Goal: Check status: Check status

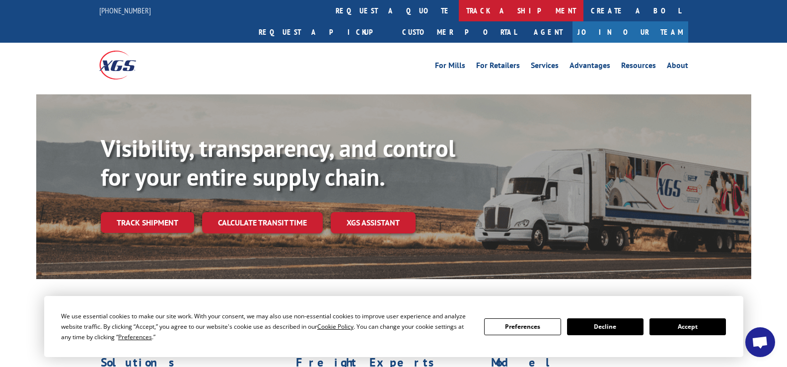
click at [459, 9] on link "track a shipment" at bounding box center [521, 10] width 125 height 21
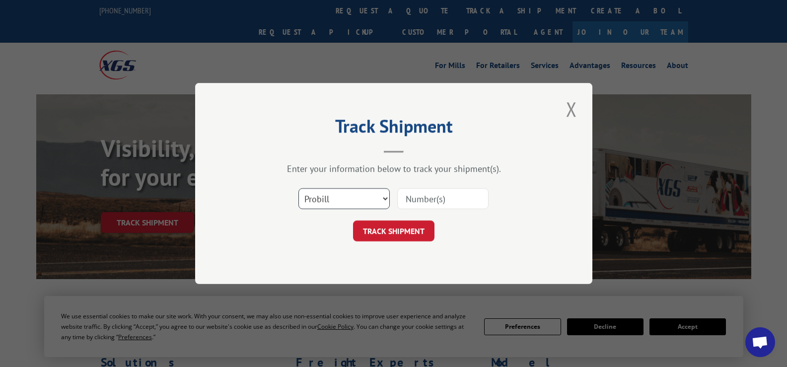
click at [386, 198] on select "Select category... Probill BOL PO" at bounding box center [343, 198] width 91 height 21
select select "bol"
click at [298, 188] on select "Select category... Probill BOL PO" at bounding box center [343, 198] width 91 height 21
click at [423, 195] on input at bounding box center [442, 198] width 91 height 21
type input "17511351"
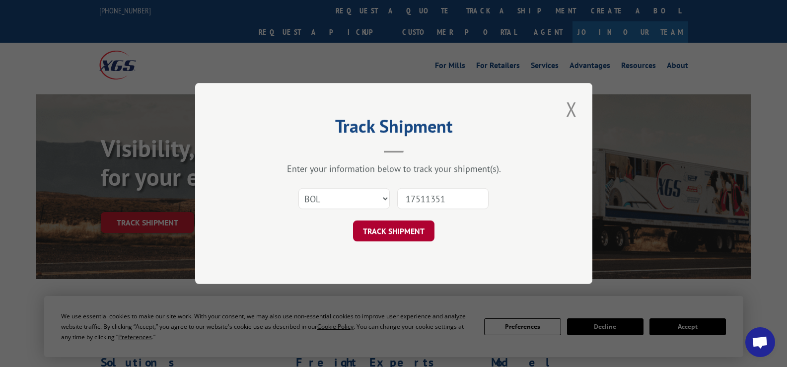
click at [401, 229] on button "TRACK SHIPMENT" at bounding box center [393, 230] width 81 height 21
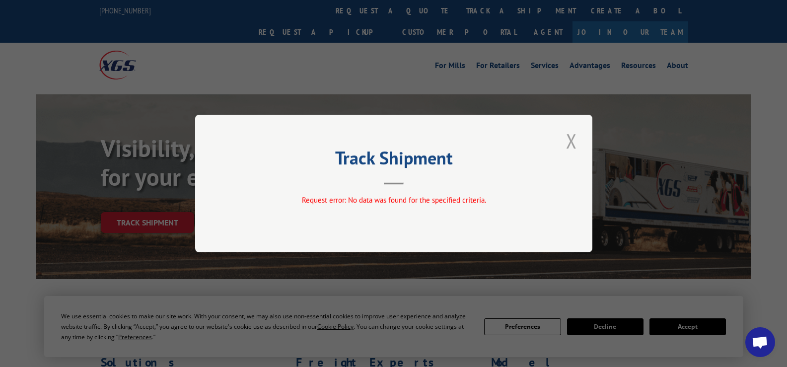
click at [568, 144] on button "Close modal" at bounding box center [571, 140] width 17 height 27
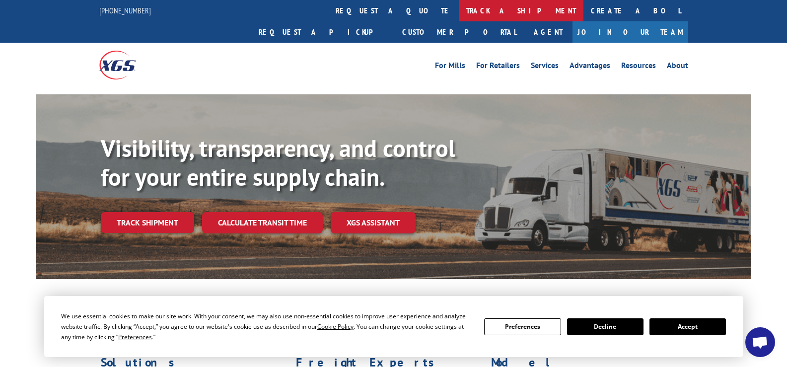
click at [459, 12] on link "track a shipment" at bounding box center [521, 10] width 125 height 21
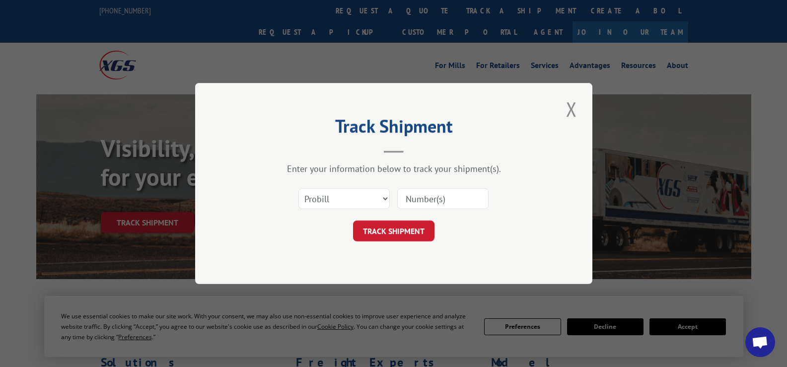
click at [406, 199] on input at bounding box center [442, 198] width 91 height 21
type input "17511351"
click button "TRACK SHIPMENT" at bounding box center [393, 230] width 81 height 21
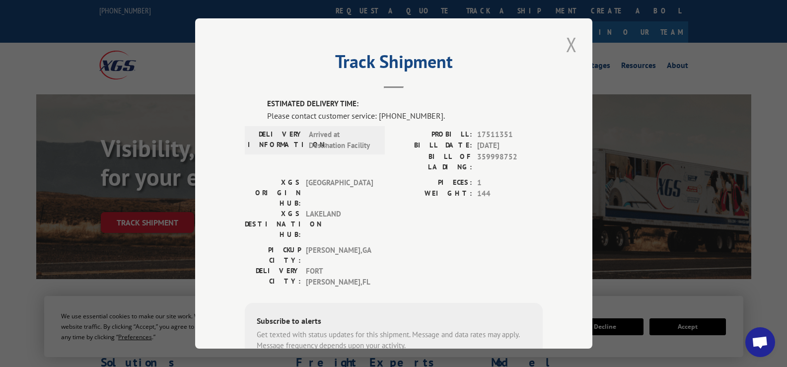
click at [565, 40] on button "Close modal" at bounding box center [571, 44] width 17 height 27
